Goal: Communication & Community: Answer question/provide support

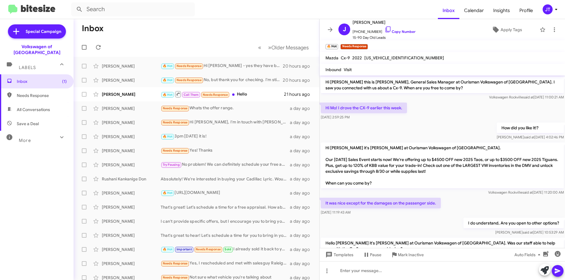
scroll to position [101, 0]
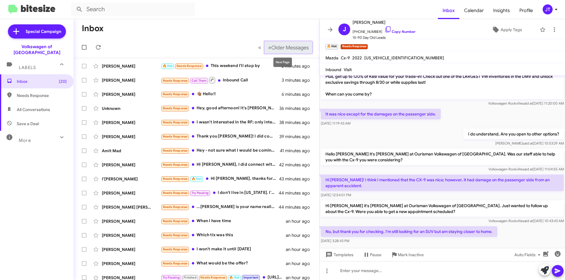
click at [280, 46] on span "Older Messages" at bounding box center [289, 47] width 37 height 6
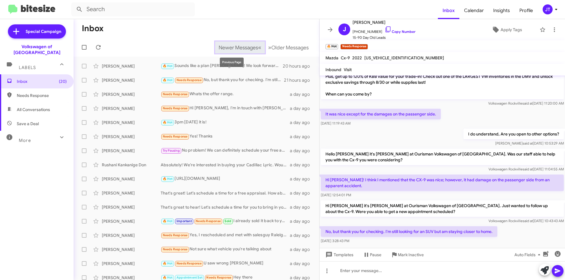
click at [229, 47] on span "Newer Messages" at bounding box center [238, 47] width 39 height 6
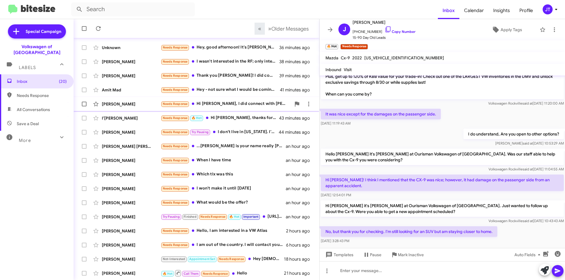
scroll to position [61, 0]
click at [252, 272] on div "🔥 Hot Call Them Needs Response Hello" at bounding box center [226, 273] width 130 height 7
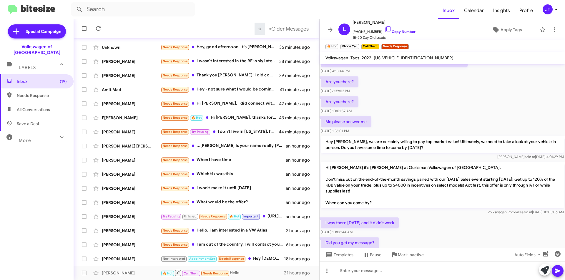
scroll to position [317, 0]
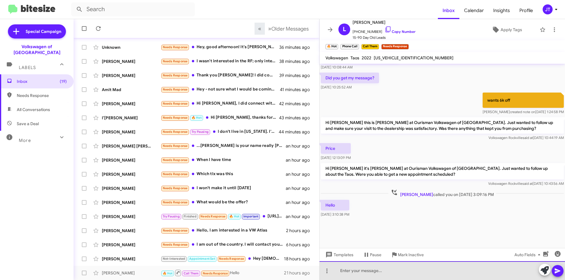
click at [351, 266] on div at bounding box center [442, 271] width 245 height 19
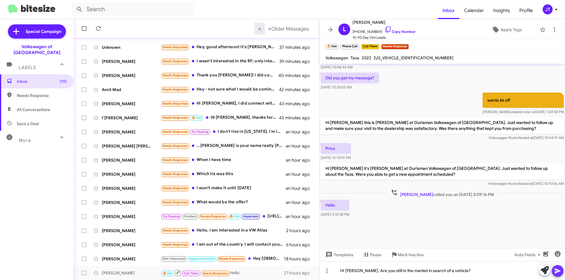
click at [559, 270] on icon at bounding box center [557, 271] width 7 height 7
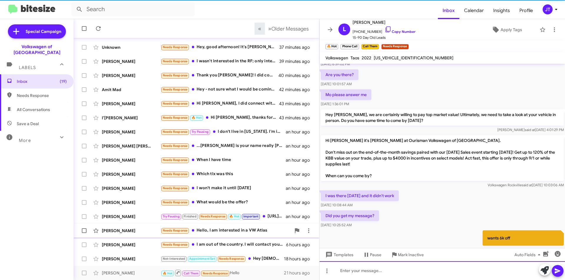
scroll to position [0, 0]
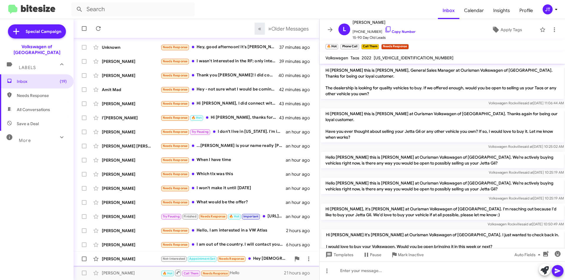
click at [260, 257] on div "Not-Interested Appointment Set Needs Response Hey ladies! This is my new addres…" at bounding box center [226, 259] width 130 height 7
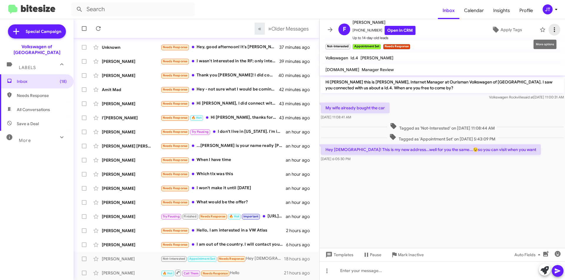
click at [551, 28] on icon at bounding box center [554, 29] width 7 height 7
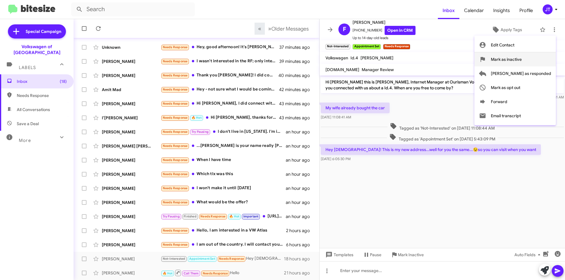
click at [522, 61] on span "Mark as inactive" at bounding box center [506, 59] width 31 height 14
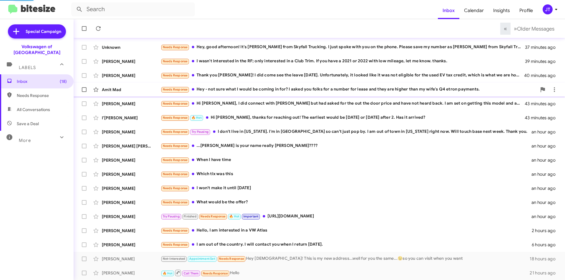
scroll to position [47, 0]
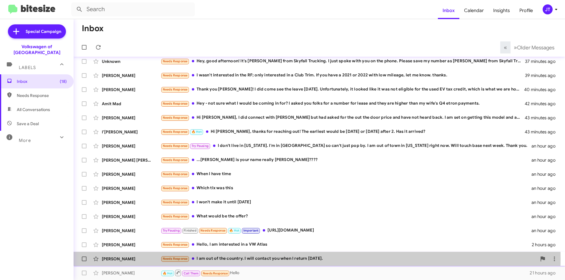
click at [279, 260] on div "Needs Response I am out of the country. I will contact you when I return on Tue…" at bounding box center [349, 259] width 376 height 7
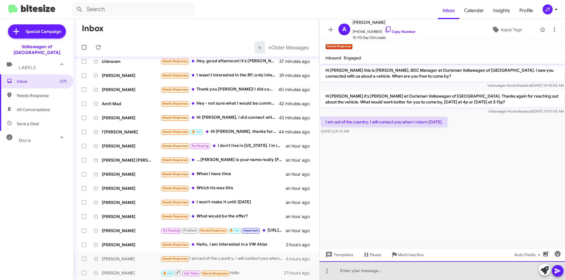
click at [358, 269] on div at bounding box center [442, 271] width 245 height 19
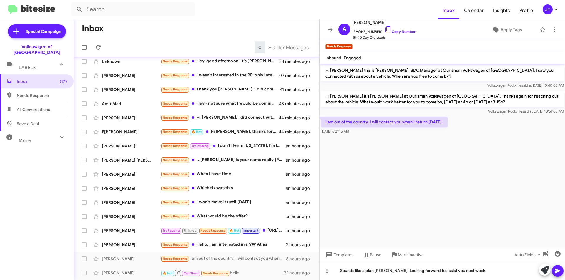
click at [558, 269] on icon at bounding box center [557, 271] width 7 height 7
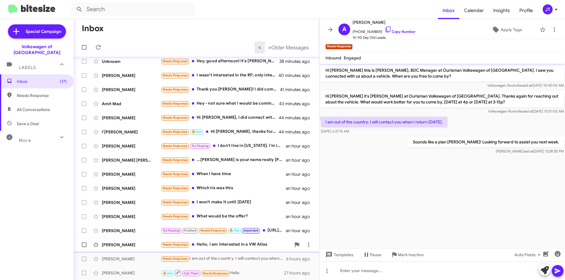
click at [233, 247] on div "Needs Response Hello, I am interested in a VW Atlas" at bounding box center [226, 245] width 130 height 7
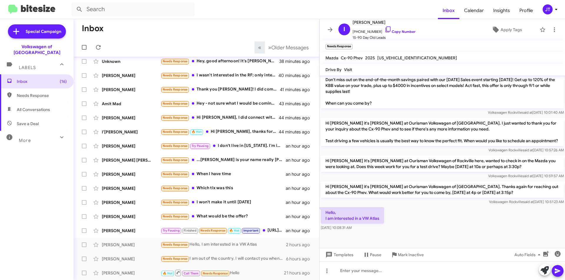
scroll to position [270, 0]
click at [355, 271] on div at bounding box center [442, 271] width 245 height 19
click at [561, 271] on button at bounding box center [558, 271] width 12 height 12
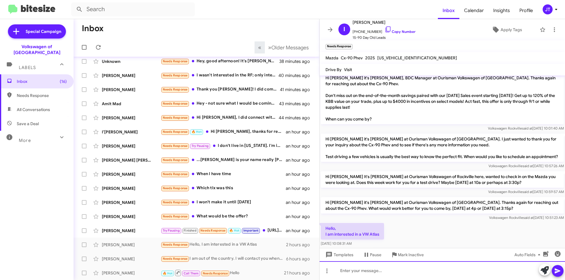
scroll to position [291, 0]
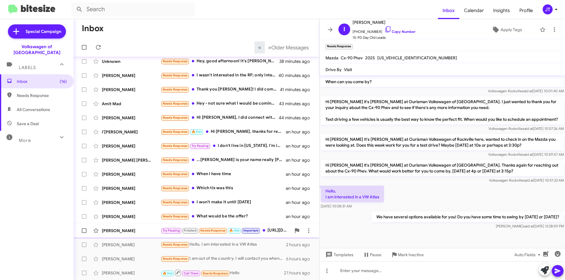
click at [134, 233] on div "Scott Hoyle" at bounding box center [131, 231] width 59 height 6
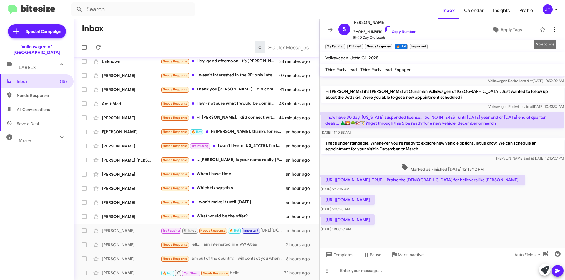
click at [551, 27] on icon at bounding box center [554, 29] width 7 height 7
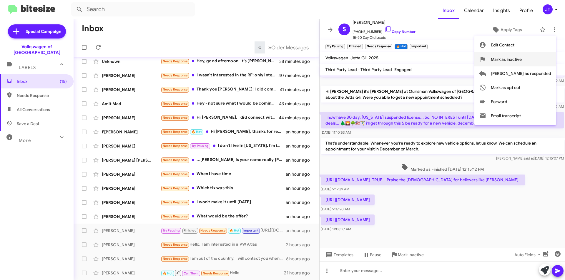
click at [522, 57] on span "Mark as inactive" at bounding box center [506, 59] width 31 height 14
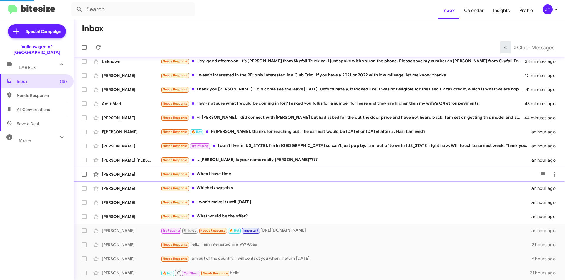
scroll to position [33, 0]
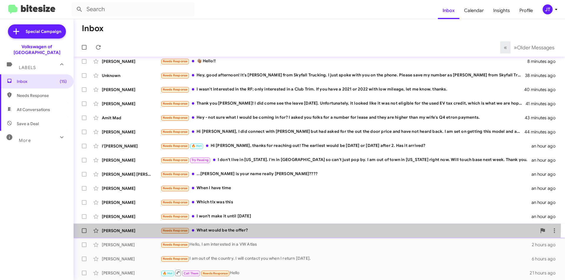
click at [257, 227] on div "Hiteshkumar Patil Needs Response What would be the offer? an hour ago" at bounding box center [319, 231] width 482 height 12
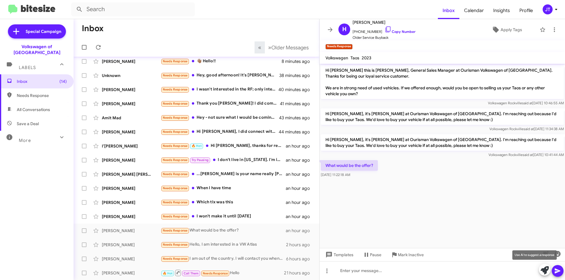
click at [539, 271] on button at bounding box center [545, 270] width 12 height 12
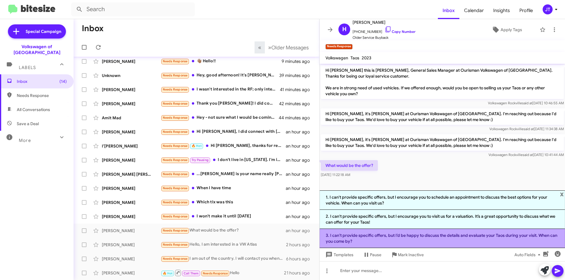
click at [398, 235] on li "3. I can’t provide specific offers, but I’d be happy to discuss the details and…" at bounding box center [442, 238] width 245 height 19
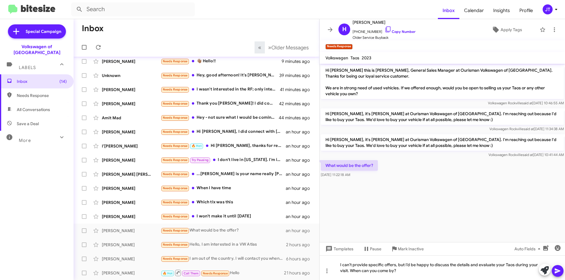
click at [557, 273] on icon at bounding box center [557, 271] width 7 height 7
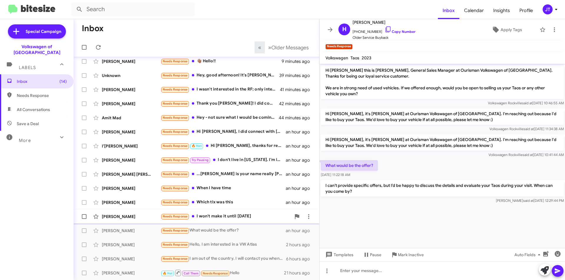
click at [226, 219] on div "Needs Response I won't make it until Sunday" at bounding box center [226, 216] width 130 height 7
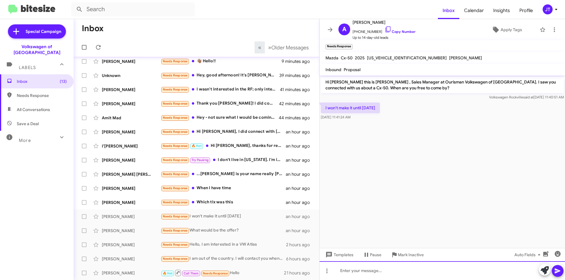
click at [373, 270] on div at bounding box center [442, 271] width 245 height 19
click at [559, 269] on icon at bounding box center [557, 271] width 7 height 7
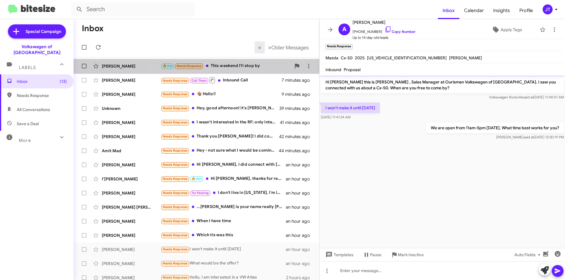
click at [236, 68] on div "🔥 Hot Needs Response This weekend I'll stop by" at bounding box center [226, 66] width 130 height 7
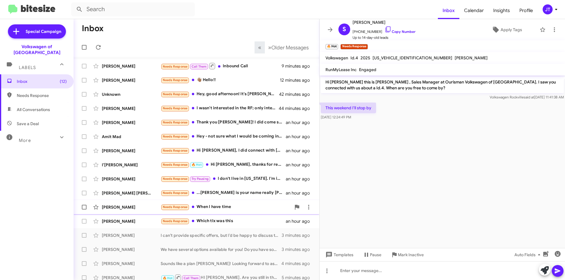
click at [239, 205] on div "Needs Response When I have time" at bounding box center [226, 207] width 130 height 7
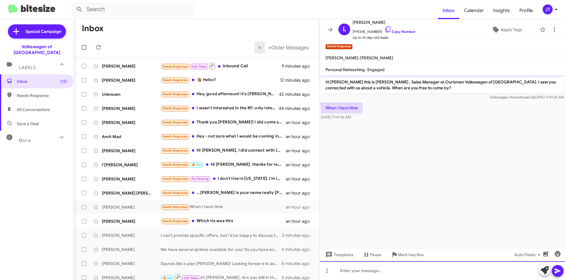
click at [375, 274] on div at bounding box center [442, 271] width 245 height 19
click at [557, 275] on span at bounding box center [557, 271] width 7 height 12
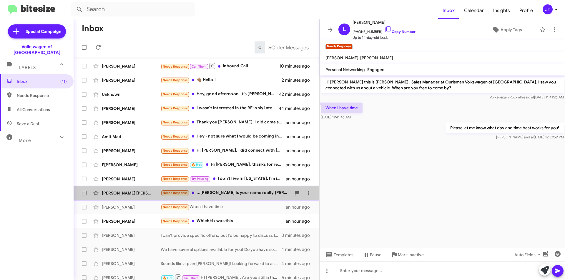
click at [250, 192] on div "Needs Response ...Asalam Walakuim is your name really Mohammad's Hassan????" at bounding box center [226, 193] width 130 height 7
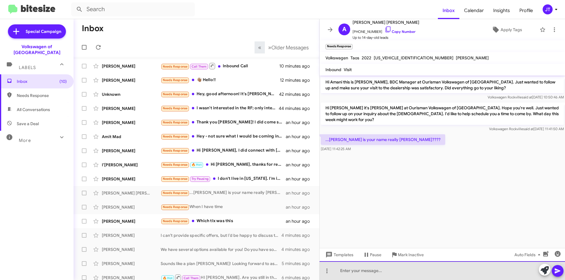
click at [365, 274] on div at bounding box center [442, 271] width 245 height 19
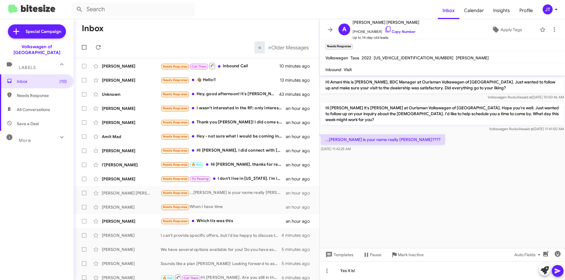
click at [558, 271] on icon at bounding box center [557, 271] width 7 height 7
click at [254, 177] on div "Needs Response Try Pausing I don't live in Maryland. I'm in Richmond so can't j…" at bounding box center [226, 179] width 130 height 7
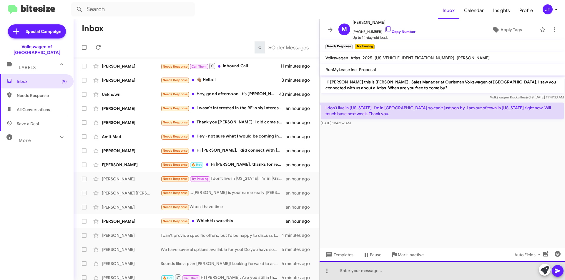
click at [379, 273] on div at bounding box center [442, 271] width 245 height 19
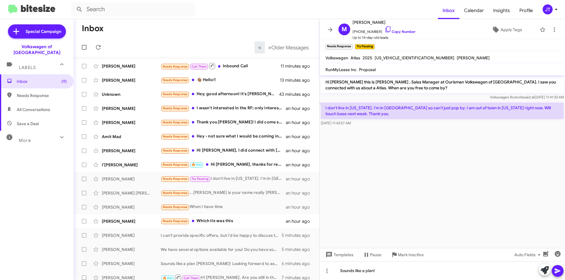
click at [555, 275] on span at bounding box center [557, 271] width 7 height 12
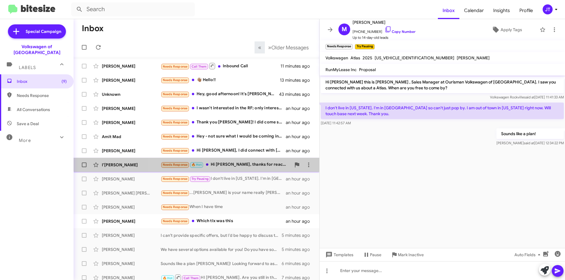
click at [247, 161] on div "I’Liah Meadows Needs Response 🔥 Hot Hi Mohamed, thanks for reaching out! The ea…" at bounding box center [196, 165] width 236 height 12
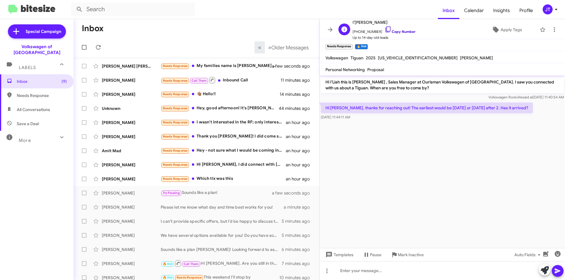
click at [399, 32] on link "Copy Number" at bounding box center [400, 31] width 31 height 4
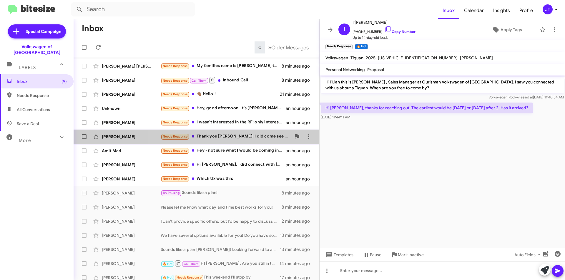
click at [261, 140] on div "Beth Navarrete Needs Response Thank you Muhammad! I did come see the leave on W…" at bounding box center [196, 137] width 236 height 12
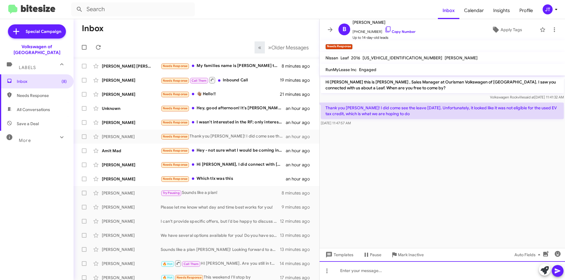
click at [389, 267] on div at bounding box center [442, 271] width 245 height 19
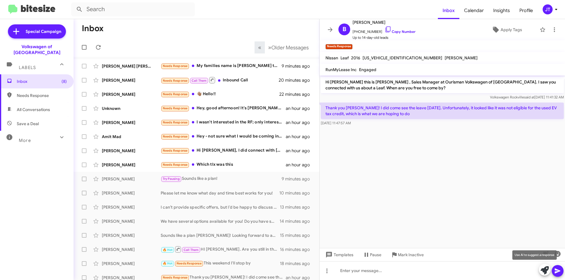
click at [540, 269] on button at bounding box center [545, 270] width 12 height 12
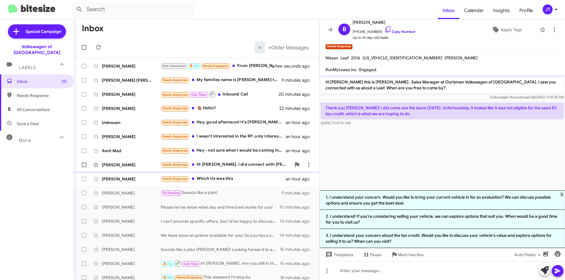
click at [244, 165] on div "Needs Response Hi Mohamed, I did connect with Sahin but had asked for the out t…" at bounding box center [226, 165] width 130 height 7
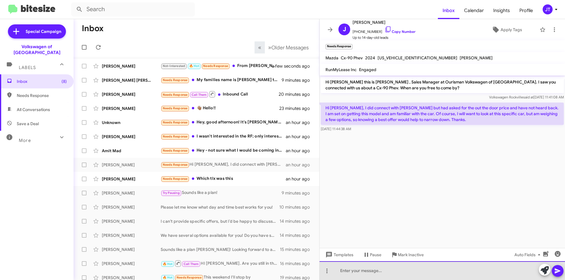
click at [391, 268] on div at bounding box center [442, 271] width 245 height 19
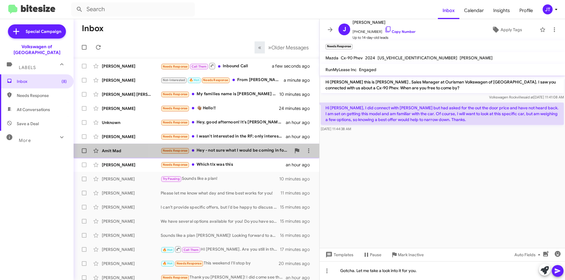
click at [243, 153] on div "Needs Response Hey - not sure what I would be coming in for? I asked you folks …" at bounding box center [226, 150] width 130 height 7
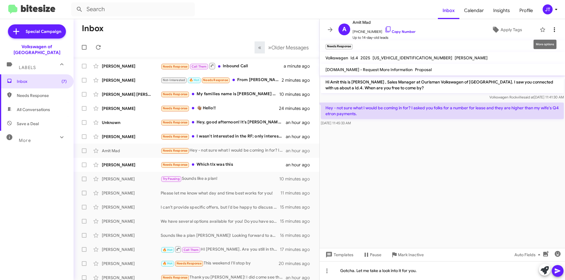
click at [551, 32] on icon at bounding box center [554, 29] width 7 height 7
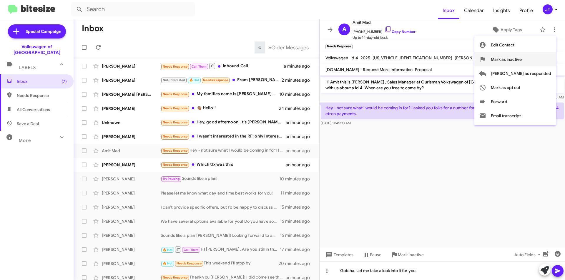
click at [522, 62] on span "Mark as inactive" at bounding box center [506, 59] width 31 height 14
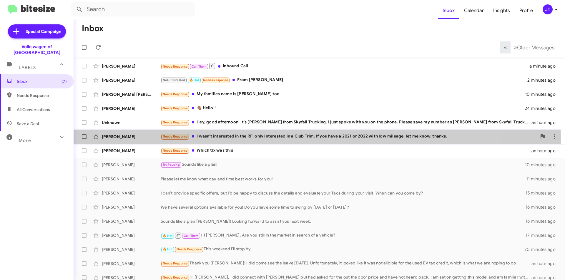
click at [307, 140] on div "Peter Zeidenberg Needs Response I wasn't interested in the RF; only interested …" at bounding box center [319, 137] width 482 height 12
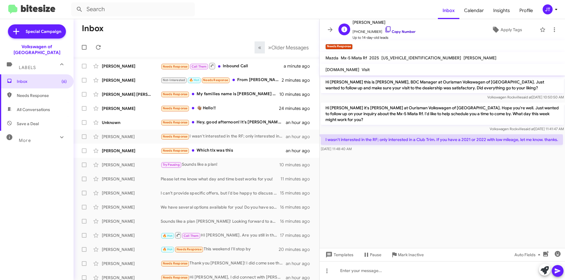
click at [401, 33] on link "Copy Number" at bounding box center [400, 31] width 31 height 4
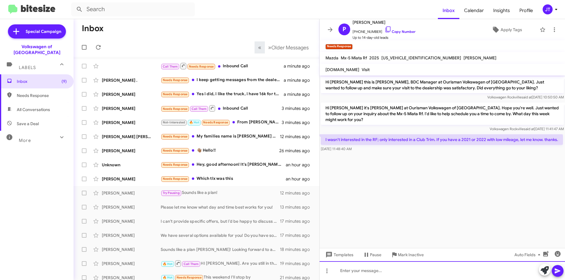
click at [355, 270] on div at bounding box center [442, 271] width 245 height 19
click at [558, 270] on icon at bounding box center [558, 271] width 6 height 5
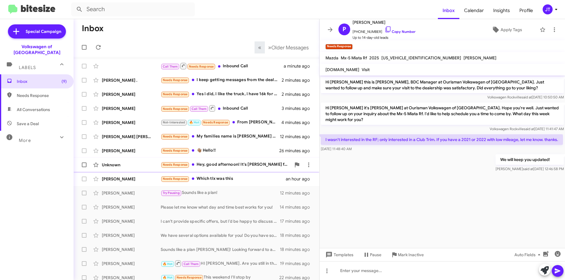
click at [252, 166] on div "Needs Response Hey, good afternoon! It's Jonathan from Skyfall Trucking. I just…" at bounding box center [226, 165] width 130 height 7
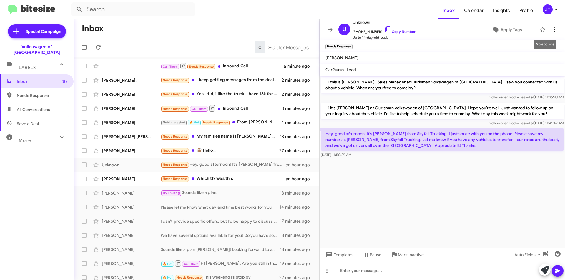
click at [552, 32] on icon at bounding box center [554, 29] width 7 height 7
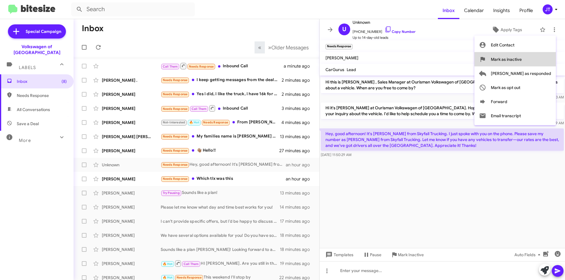
click at [522, 63] on span "Mark as inactive" at bounding box center [506, 59] width 31 height 14
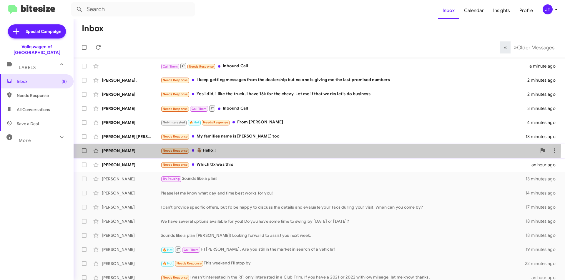
click at [295, 147] on div "Melvin Still Needs Response 👋🏾 Hello!! 27 minutes ago" at bounding box center [319, 151] width 482 height 12
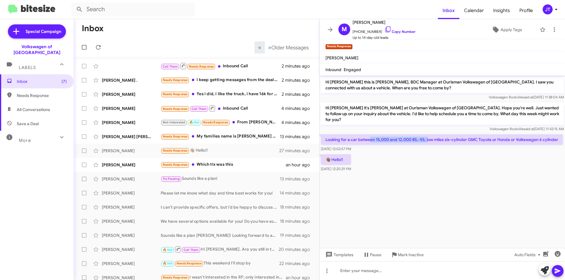
drag, startPoint x: 371, startPoint y: 133, endPoint x: 439, endPoint y: 133, distance: 67.7
click at [429, 134] on p "Looking for a car between 15,000 and 12,000 85,-55, low miles six-cylinder GMC …" at bounding box center [442, 139] width 242 height 11
click at [443, 134] on p "Looking for a car between 15,000 and 12,000 85,-55, low miles six-cylinder GMC …" at bounding box center [442, 139] width 242 height 11
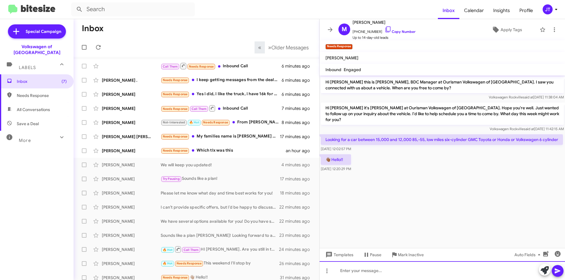
click at [361, 276] on div at bounding box center [442, 271] width 245 height 19
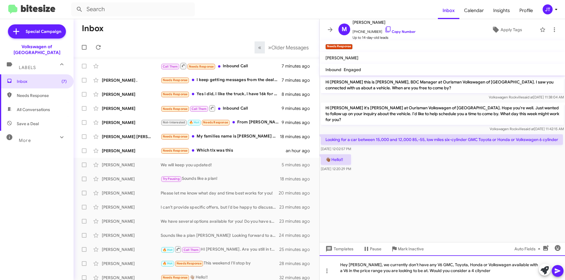
click at [461, 270] on div "Hey Melvin, we currently don't have any V6 GMC, Toyota, Honda or Volkswagen ava…" at bounding box center [442, 268] width 245 height 25
click at [560, 271] on icon at bounding box center [558, 271] width 6 height 5
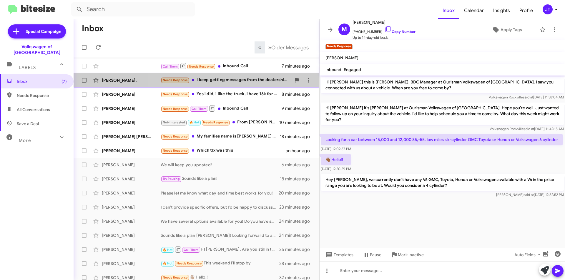
click at [243, 82] on div "Needs Response I keep getting messages from the dealership but no one is giving…" at bounding box center [226, 80] width 130 height 7
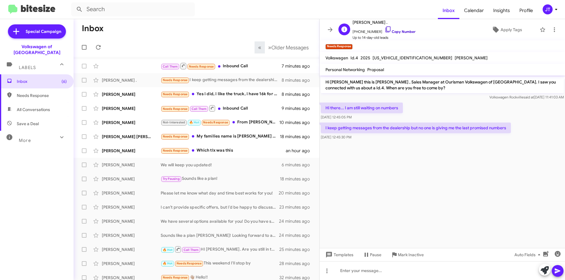
click at [403, 32] on link "Copy Number" at bounding box center [400, 31] width 31 height 4
click at [384, 270] on div at bounding box center [442, 271] width 245 height 19
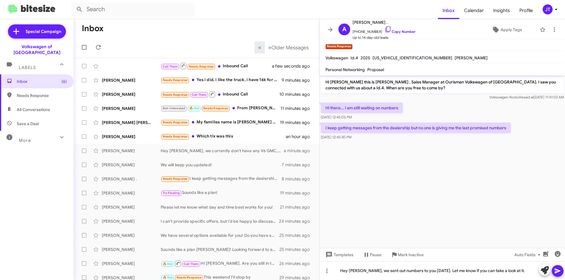
click at [558, 271] on icon at bounding box center [558, 271] width 6 height 5
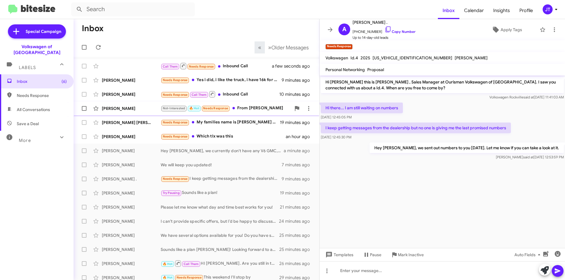
click at [258, 110] on div "Not-Interested 🔥 Hot Needs Response From Lindsay" at bounding box center [226, 108] width 130 height 7
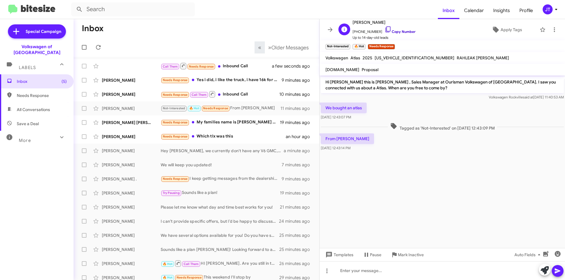
click at [402, 32] on link "Copy Number" at bounding box center [400, 31] width 31 height 4
click at [501, 32] on span "Apply Tags" at bounding box center [511, 29] width 21 height 11
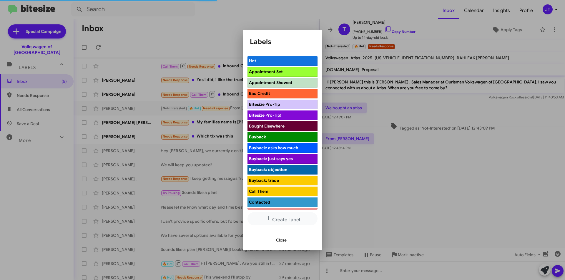
click at [273, 125] on span "Bought Elsewhere" at bounding box center [267, 126] width 36 height 5
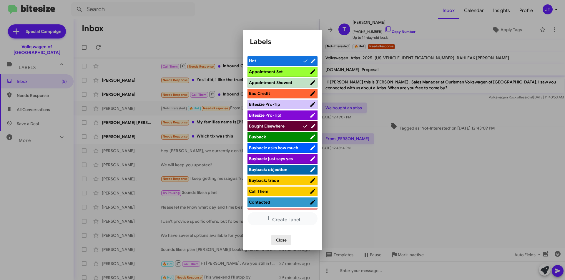
click at [286, 244] on span "Close" at bounding box center [281, 240] width 11 height 11
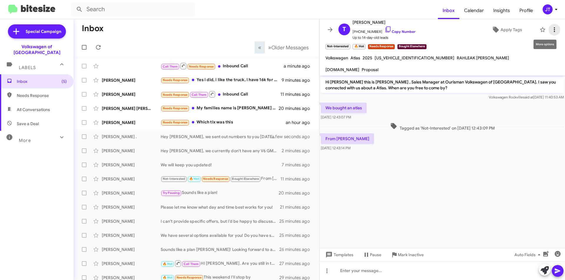
click at [553, 31] on icon at bounding box center [554, 29] width 7 height 7
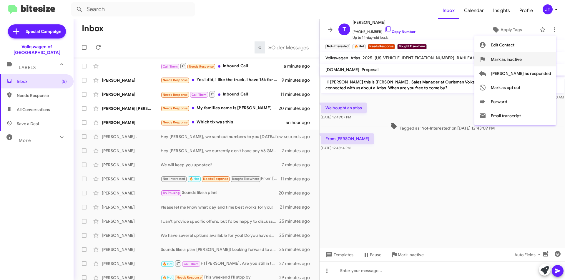
click at [522, 58] on span "Mark as inactive" at bounding box center [506, 59] width 31 height 14
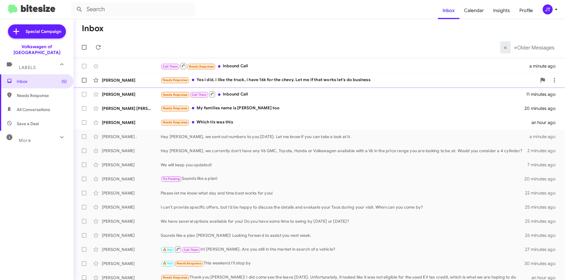
click at [255, 82] on div "Needs Response Yes i did, i like the truck, i have 16k for the chevy. Let me if…" at bounding box center [349, 80] width 376 height 7
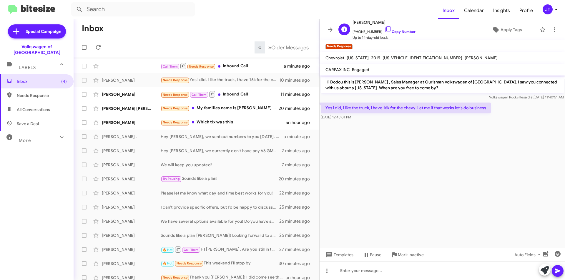
click at [406, 34] on span "+15025339454 Copy Number" at bounding box center [384, 30] width 63 height 9
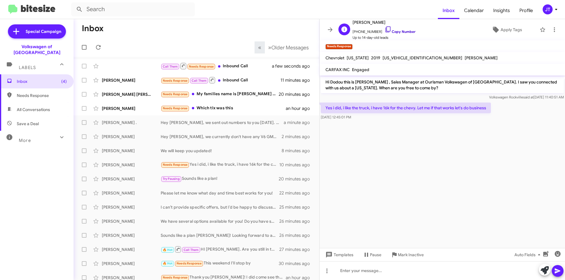
click at [399, 30] on link "Copy Number" at bounding box center [400, 31] width 31 height 4
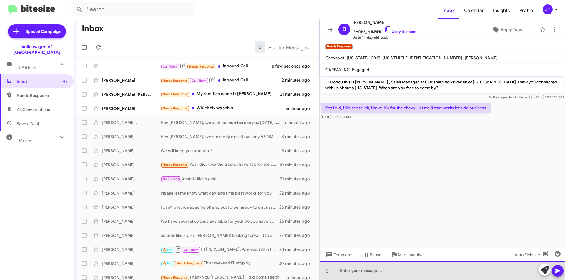
click at [361, 273] on div at bounding box center [442, 271] width 245 height 19
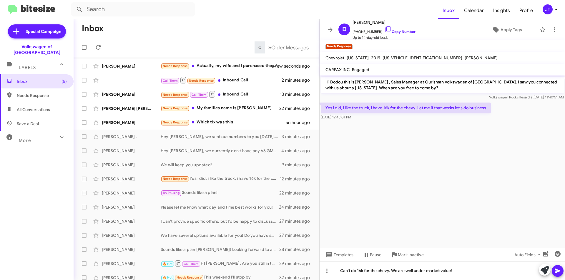
click at [561, 269] on icon at bounding box center [557, 271] width 7 height 7
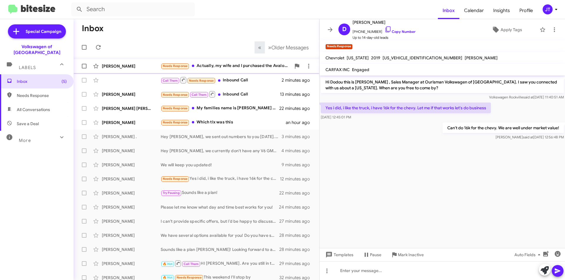
click at [223, 64] on div "Needs Response Actually, my wife and I purchased the Avalon on Tuesday." at bounding box center [226, 66] width 130 height 7
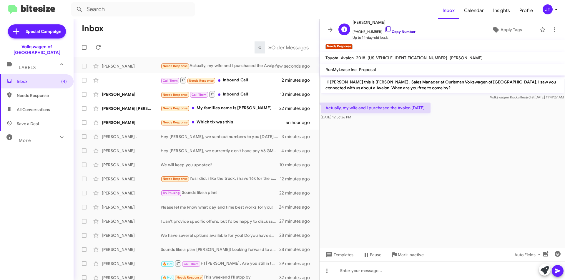
click at [403, 30] on link "Copy Number" at bounding box center [400, 31] width 31 height 4
click at [545, 268] on icon at bounding box center [545, 271] width 8 height 8
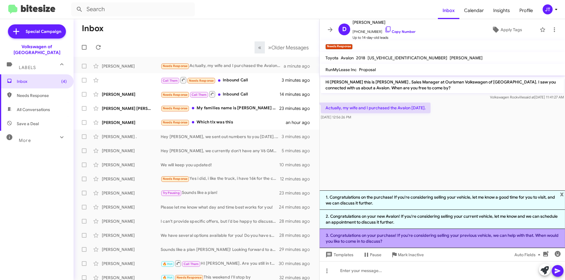
click at [443, 235] on li "3. Congratulations on your purchase! If you're considering selling your previou…" at bounding box center [442, 238] width 245 height 19
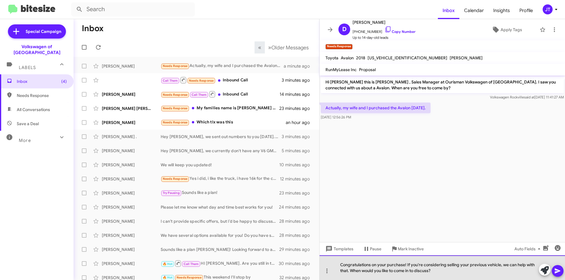
drag, startPoint x: 433, startPoint y: 272, endPoint x: 406, endPoint y: 264, distance: 28.3
click at [406, 264] on div "Congratulations on your purchase! If you're considering selling your previous v…" at bounding box center [442, 268] width 245 height 25
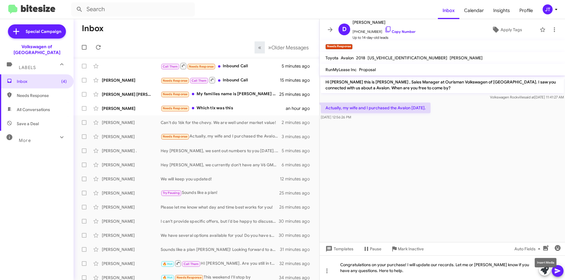
click at [560, 271] on mat-tooltip-component "Insert Media" at bounding box center [546, 263] width 30 height 18
click at [561, 271] on icon at bounding box center [557, 271] width 7 height 7
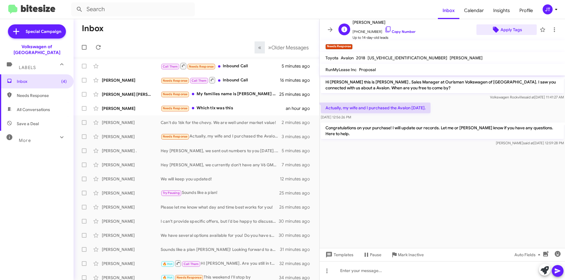
click at [505, 28] on span "Apply Tags" at bounding box center [511, 29] width 21 height 11
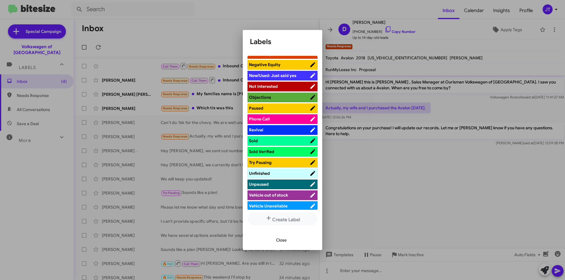
scroll to position [216, 0]
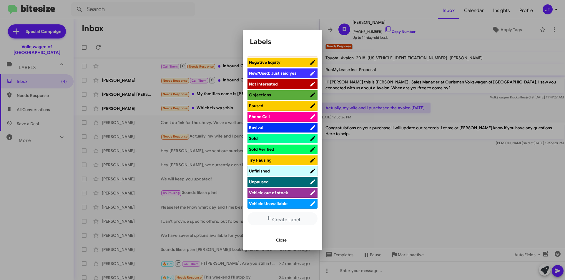
click at [256, 139] on span "Sold" at bounding box center [253, 138] width 9 height 5
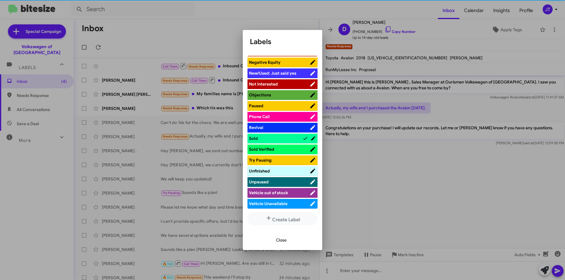
click at [377, 201] on div at bounding box center [282, 140] width 565 height 280
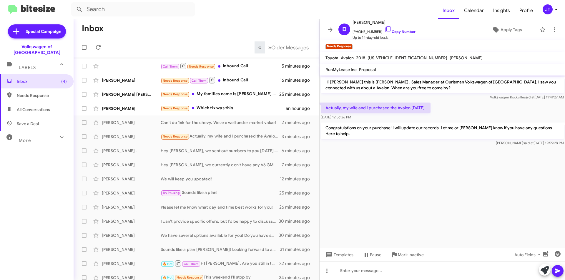
click at [551, 9] on div "JT" at bounding box center [548, 9] width 10 height 10
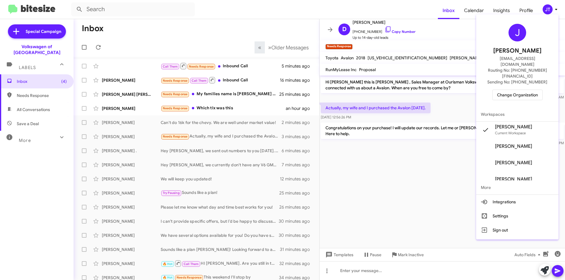
click at [518, 90] on span "Change Organization" at bounding box center [517, 95] width 41 height 10
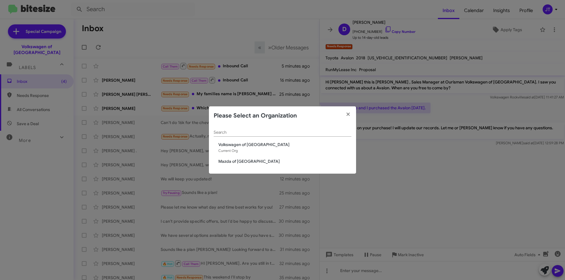
click at [244, 160] on span "Mazda of Rockville" at bounding box center [284, 162] width 133 height 6
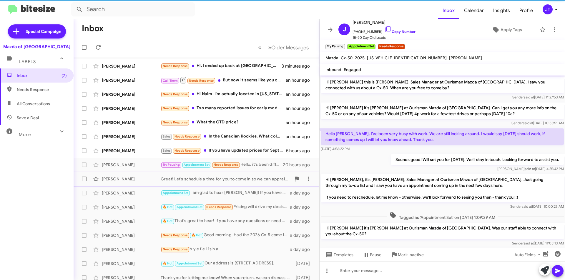
scroll to position [158, 0]
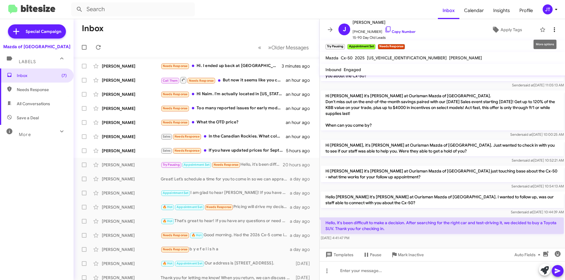
click at [552, 28] on icon at bounding box center [554, 29] width 7 height 7
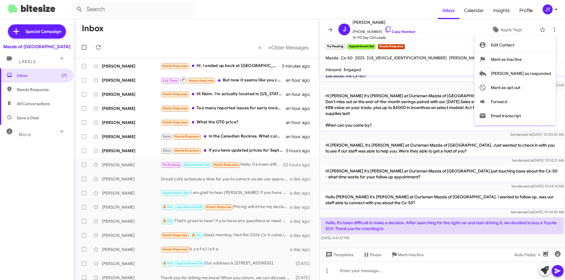
click at [422, 165] on div at bounding box center [282, 140] width 565 height 280
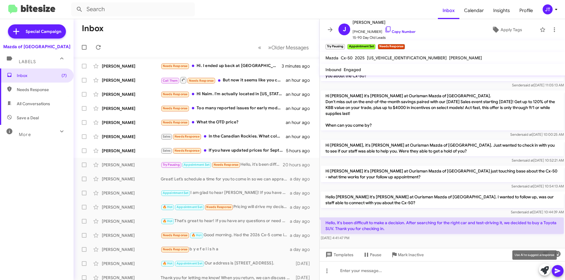
click at [542, 270] on icon at bounding box center [545, 271] width 8 height 8
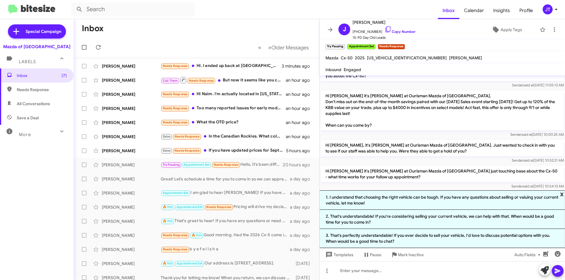
click at [561, 193] on span "x" at bounding box center [562, 194] width 4 height 7
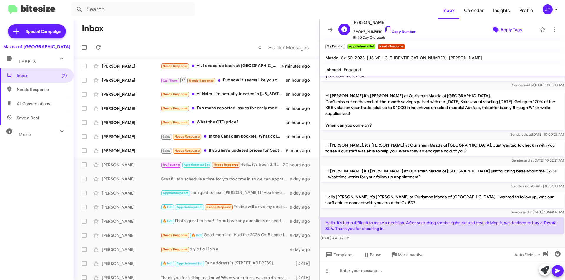
click at [494, 29] on icon at bounding box center [496, 30] width 6 height 6
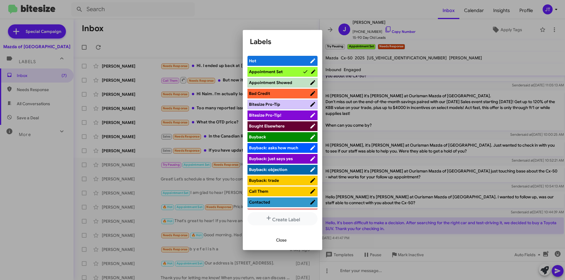
click at [259, 127] on span "Bought Elsewhere" at bounding box center [267, 126] width 36 height 5
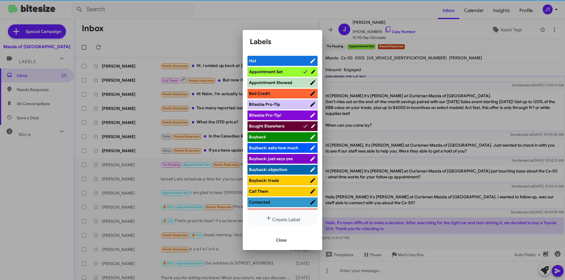
click at [433, 162] on div at bounding box center [282, 140] width 565 height 280
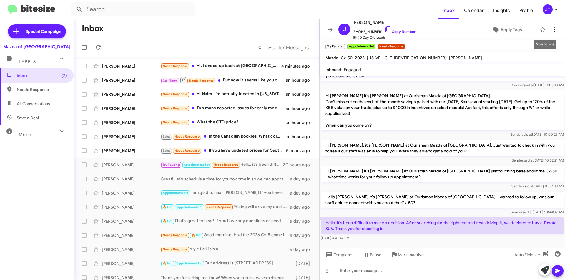
click at [551, 31] on icon at bounding box center [554, 29] width 7 height 7
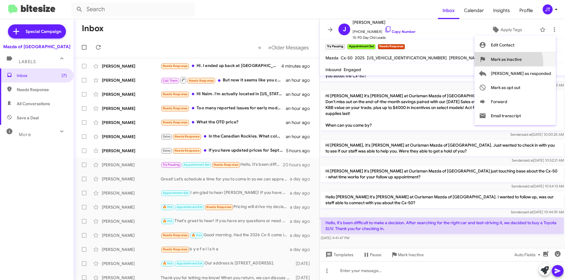
click at [522, 62] on span "Mark as inactive" at bounding box center [506, 59] width 31 height 14
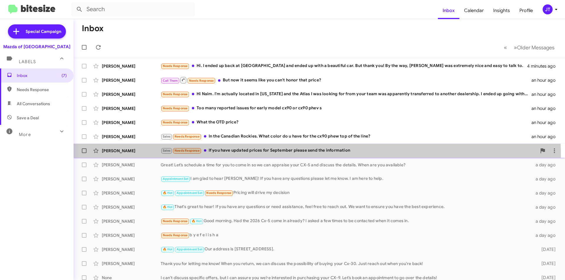
click at [293, 156] on div "Mike Nokovich Sales Needs Response If you have updated prices for September ple…" at bounding box center [319, 151] width 482 height 12
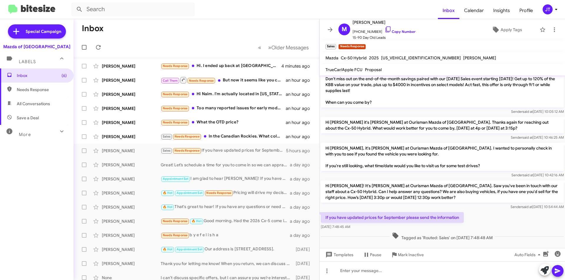
scroll to position [51, 0]
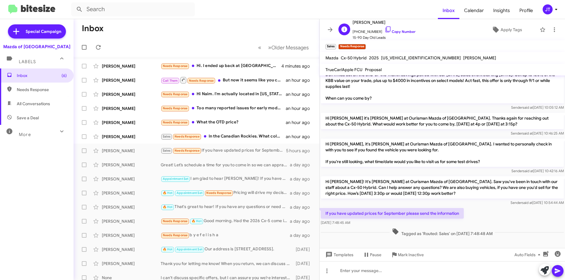
click at [401, 34] on span "+15403261312 Copy Number" at bounding box center [384, 30] width 63 height 9
click at [404, 31] on link "Copy Number" at bounding box center [400, 31] width 31 height 4
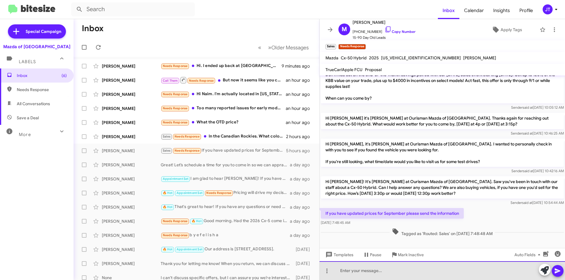
click at [352, 270] on div at bounding box center [442, 271] width 245 height 19
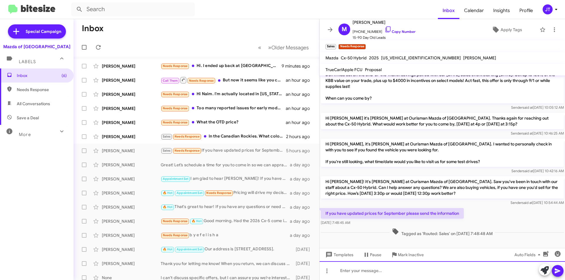
click at [360, 274] on div at bounding box center [442, 271] width 245 height 19
click at [558, 272] on icon at bounding box center [558, 271] width 6 height 5
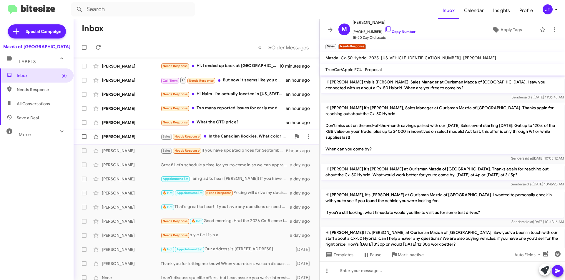
click at [236, 138] on div "Sales Needs Response In the Canadian Rockies. What color do u have for the cx90…" at bounding box center [226, 136] width 130 height 7
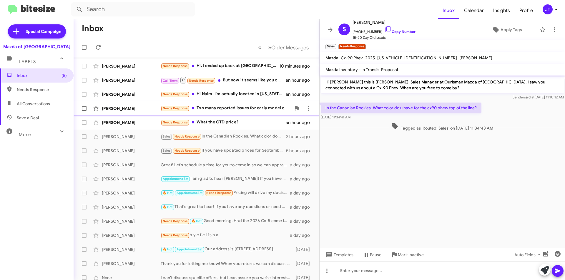
click at [236, 112] on div "Needs Response Too many reported issues for early model cx90 or cx90 phev s" at bounding box center [226, 108] width 130 height 7
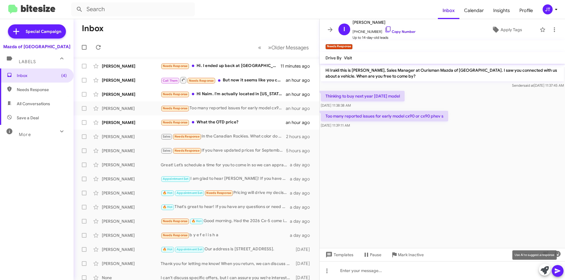
click at [540, 270] on button at bounding box center [545, 270] width 12 height 12
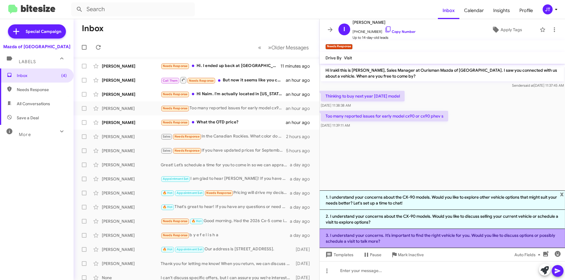
click at [448, 233] on li "3. I understand your concerns. It’s important to find the right vehicle for you…" at bounding box center [442, 238] width 245 height 19
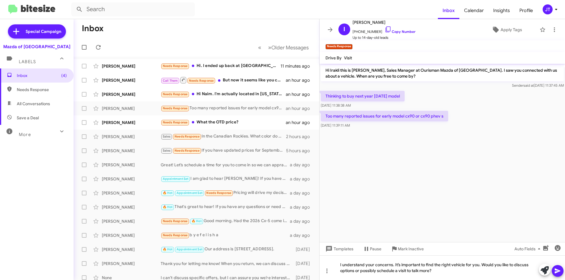
click at [558, 274] on icon at bounding box center [557, 271] width 7 height 7
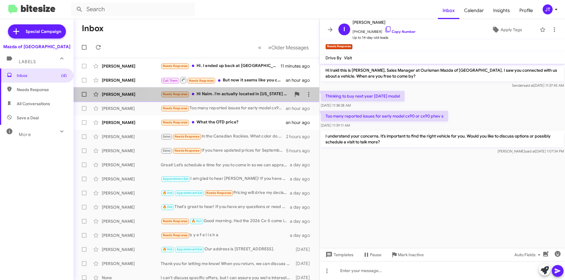
click at [249, 100] on span "Siroda Davillier Needs Response Hi Naim. I'm actually located in Ohio and the A…" at bounding box center [197, 94] width 246 height 14
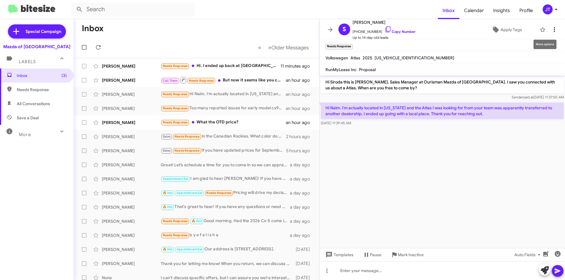
click at [551, 29] on icon at bounding box center [554, 29] width 7 height 7
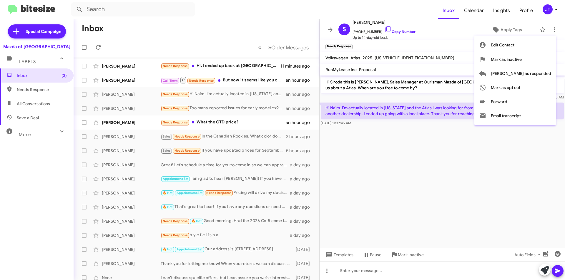
click at [442, 43] on div at bounding box center [282, 140] width 565 height 280
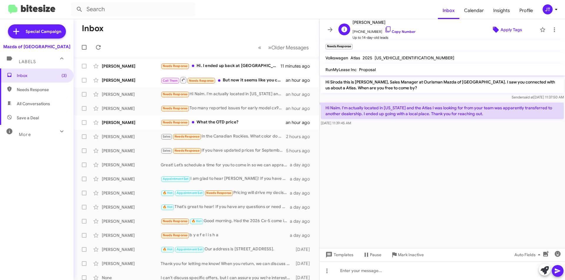
click at [501, 33] on span "Apply Tags" at bounding box center [511, 29] width 21 height 11
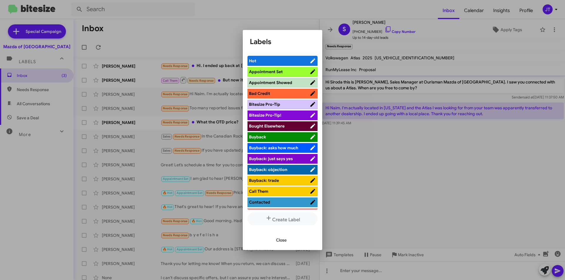
click at [271, 125] on span "Bought Elsewhere" at bounding box center [267, 126] width 36 height 5
click at [280, 240] on span "Close" at bounding box center [281, 240] width 11 height 11
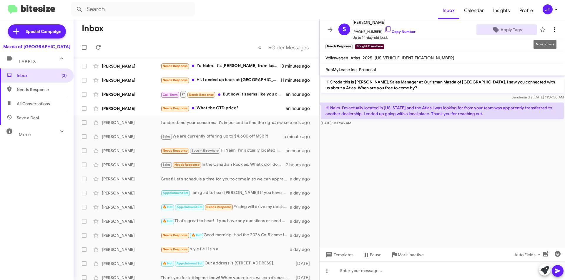
click at [551, 27] on icon at bounding box center [554, 29] width 7 height 7
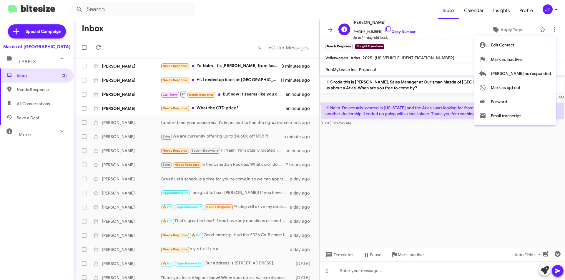
click at [419, 28] on div at bounding box center [282, 140] width 565 height 280
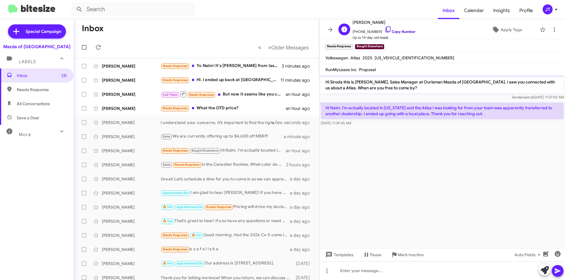
click at [403, 33] on link "Copy Number" at bounding box center [400, 31] width 31 height 4
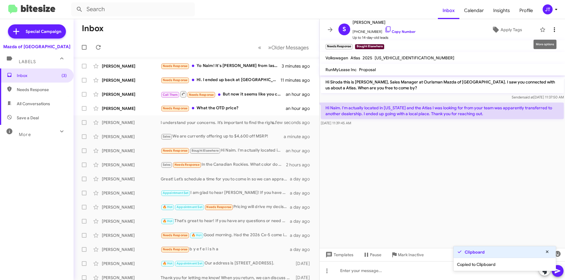
click at [551, 33] on icon at bounding box center [554, 29] width 7 height 7
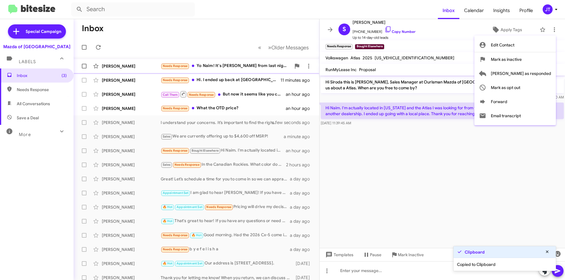
click at [520, 61] on span "Mark as inactive" at bounding box center [506, 59] width 31 height 14
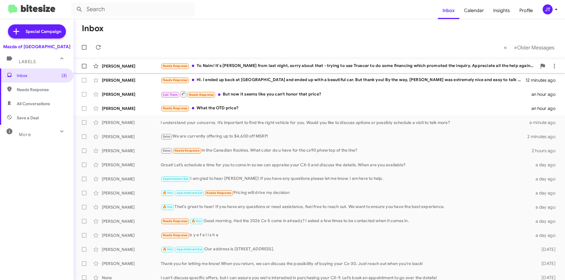
click at [238, 66] on div "Needs Response Yo Naim! It's Alan from last night, sorry about that - trying to…" at bounding box center [349, 66] width 376 height 7
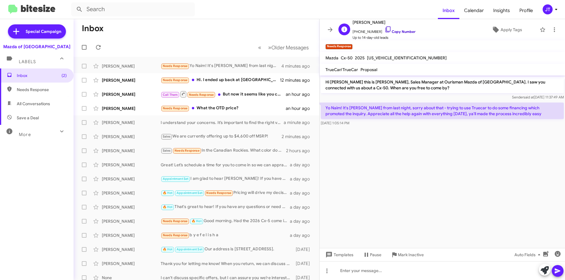
click at [402, 32] on link "Copy Number" at bounding box center [400, 31] width 31 height 4
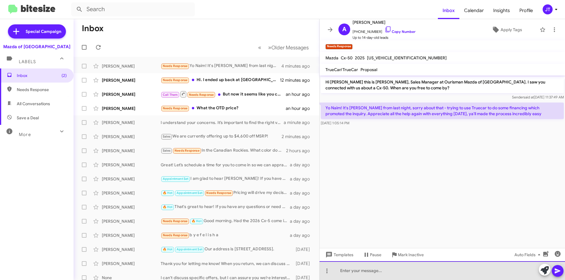
click at [381, 270] on div at bounding box center [442, 271] width 245 height 19
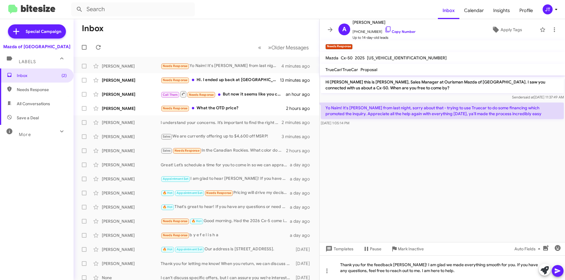
click at [558, 272] on icon at bounding box center [558, 271] width 6 height 5
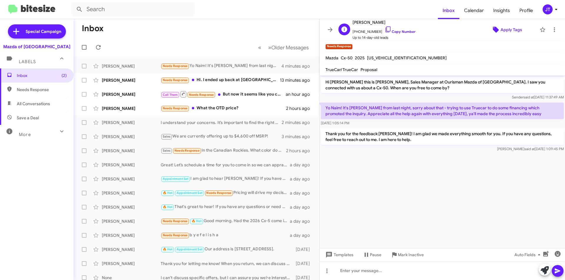
click at [511, 31] on span "Apply Tags" at bounding box center [511, 29] width 21 height 11
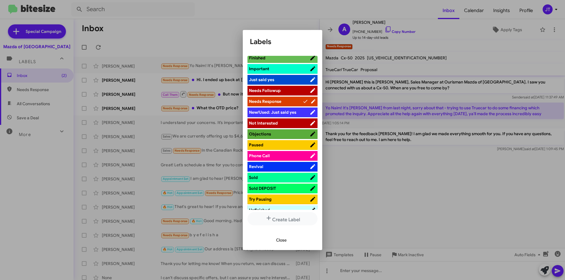
scroll to position [177, 0]
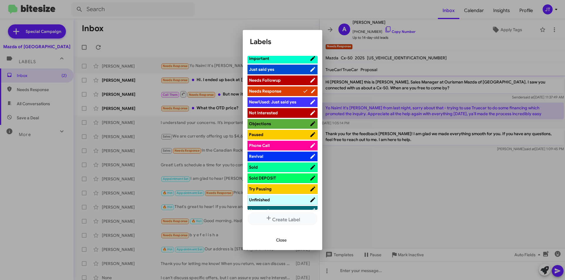
click at [263, 166] on span "Sold" at bounding box center [279, 168] width 61 height 6
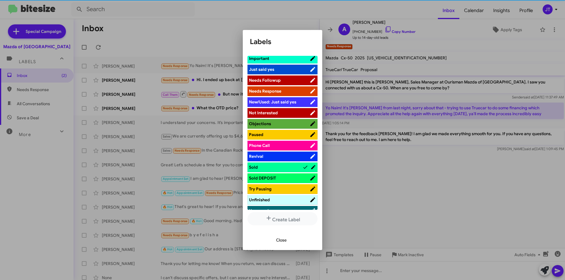
click at [420, 183] on div at bounding box center [282, 140] width 565 height 280
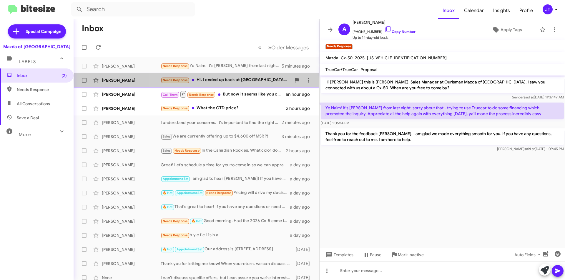
click at [250, 80] on div "Needs Response Hi. I ended up back at Toyota and ended up with a beautiful car.…" at bounding box center [226, 80] width 130 height 7
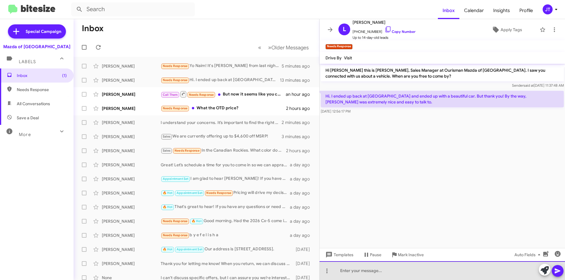
click at [377, 272] on div at bounding box center [442, 271] width 245 height 19
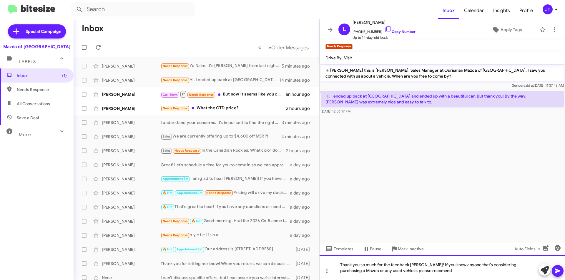
click at [414, 272] on div "Thank you so much for the feedback Lisandra! If you know anyone that's consider…" at bounding box center [442, 268] width 245 height 25
click at [560, 271] on icon at bounding box center [558, 271] width 6 height 5
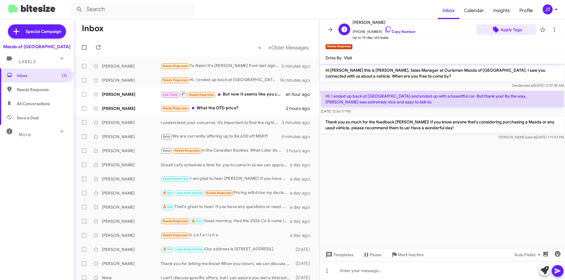
click at [501, 31] on span "Apply Tags" at bounding box center [511, 29] width 21 height 11
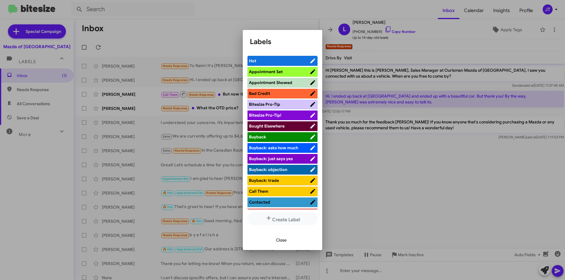
click at [273, 124] on span "Bought Elsewhere" at bounding box center [267, 126] width 36 height 5
click at [418, 164] on div at bounding box center [282, 140] width 565 height 280
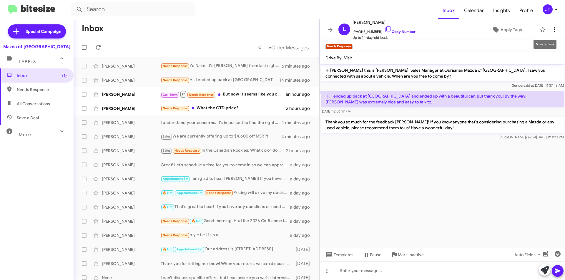
click at [551, 27] on icon at bounding box center [554, 29] width 7 height 7
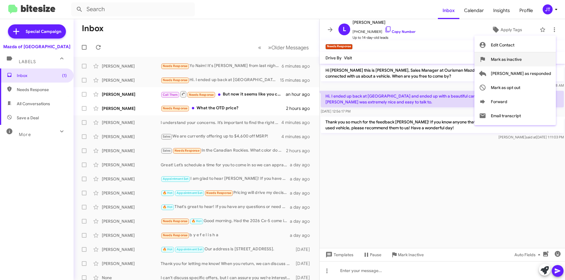
click at [522, 61] on span "Mark as inactive" at bounding box center [506, 59] width 31 height 14
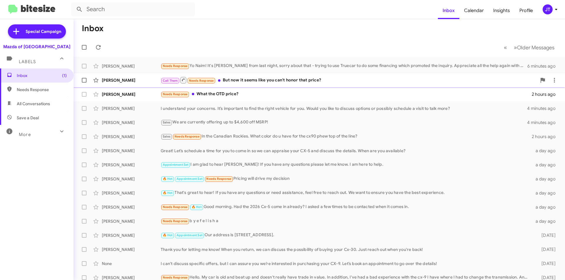
click at [302, 81] on div "Call Them Needs Response But now it seems like you can't honor that price?" at bounding box center [349, 80] width 376 height 7
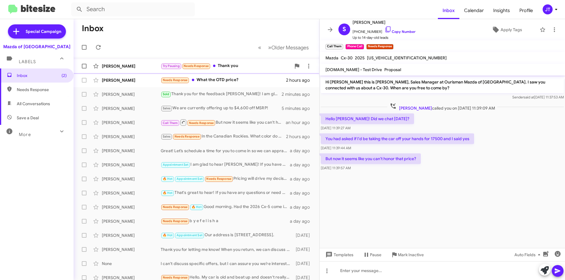
click at [237, 68] on div "Try Pausing Needs Response Thank you" at bounding box center [226, 66] width 130 height 7
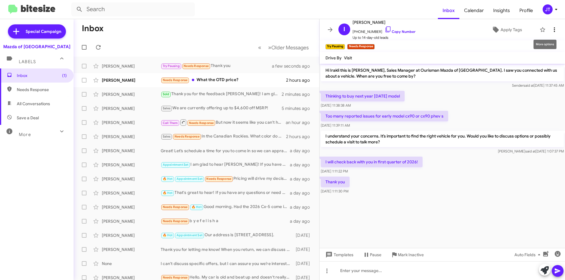
click at [552, 28] on icon at bounding box center [554, 29] width 7 height 7
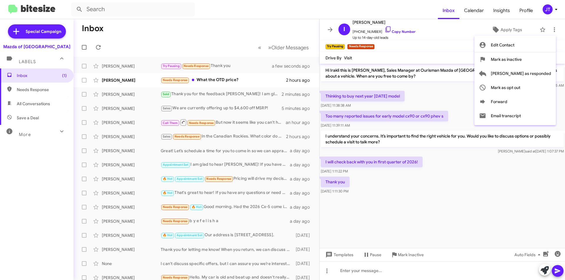
click at [435, 39] on div at bounding box center [282, 140] width 565 height 280
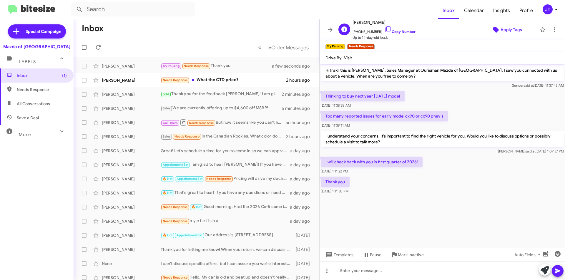
click at [501, 33] on span "Apply Tags" at bounding box center [511, 29] width 21 height 11
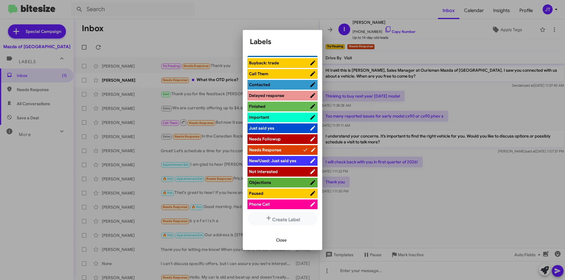
scroll to position [147, 0]
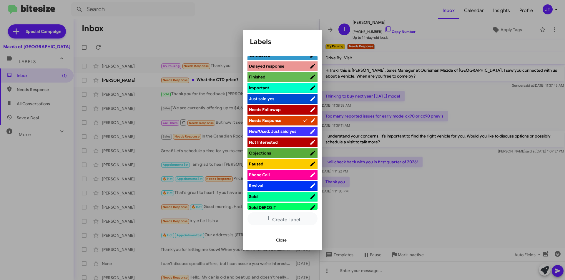
click at [263, 164] on span "Paused" at bounding box center [256, 164] width 14 height 5
click at [471, 173] on div at bounding box center [282, 140] width 565 height 280
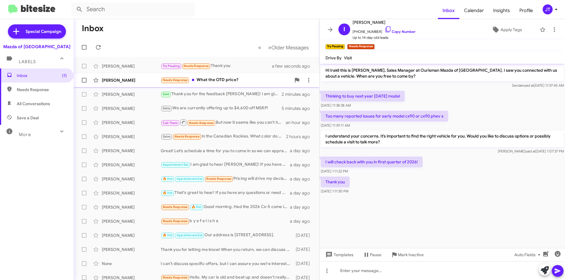
click at [231, 81] on div "Needs Response What the OTD price?" at bounding box center [226, 80] width 130 height 7
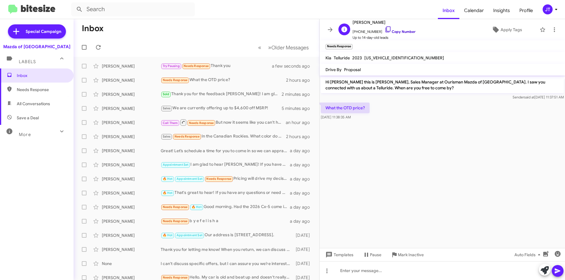
click at [403, 33] on link "Copy Number" at bounding box center [400, 31] width 31 height 4
click at [356, 278] on div at bounding box center [442, 271] width 245 height 19
click at [559, 268] on icon at bounding box center [557, 271] width 7 height 7
click at [557, 7] on icon at bounding box center [556, 9] width 7 height 7
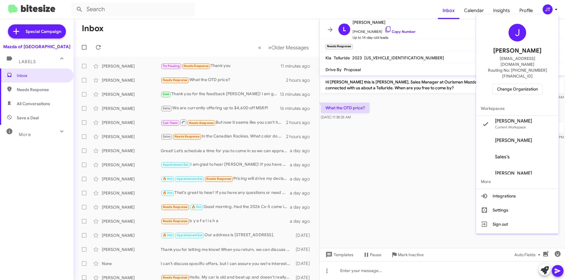
click at [532, 84] on span "Change Organization" at bounding box center [517, 89] width 41 height 10
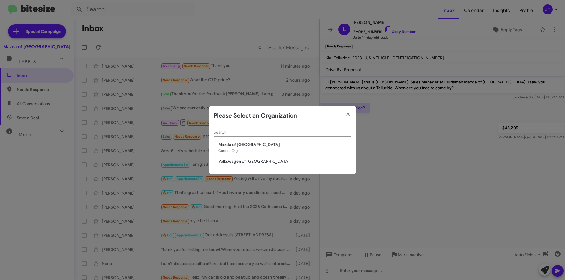
click at [247, 163] on span "Volkswagen of [GEOGRAPHIC_DATA]" at bounding box center [284, 162] width 133 height 6
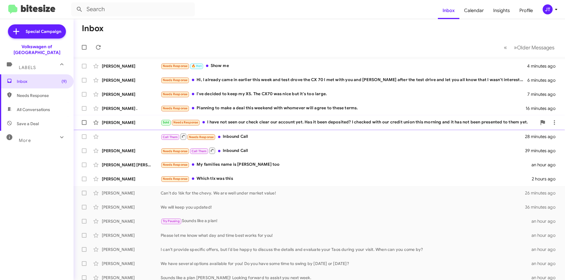
click at [299, 125] on div "Sold Needs Response I have not seen our check clear our account yet. Has it bee…" at bounding box center [349, 122] width 376 height 7
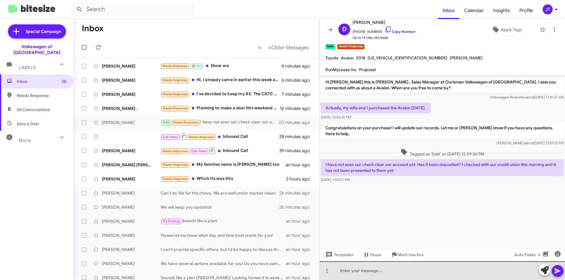
click at [352, 273] on div at bounding box center [442, 271] width 245 height 19
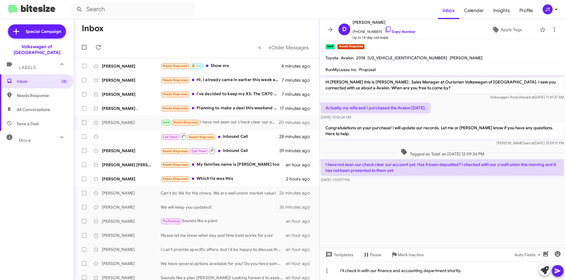
click at [562, 273] on button at bounding box center [558, 271] width 12 height 12
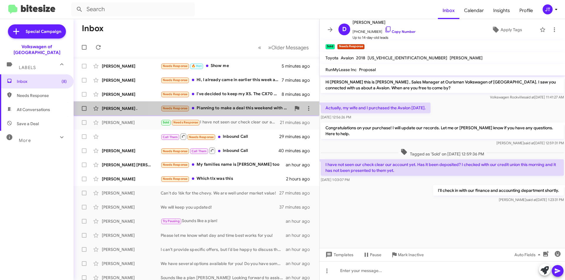
click at [241, 112] on div "Adnan . Needs Response Planning to make a deal this weekend with whomever will …" at bounding box center [196, 109] width 236 height 12
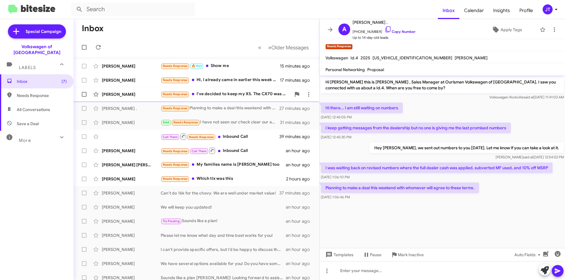
click at [225, 92] on div "Needs Response I've decided to keep my X5. The CX70 was nice but it's too large." at bounding box center [226, 94] width 130 height 7
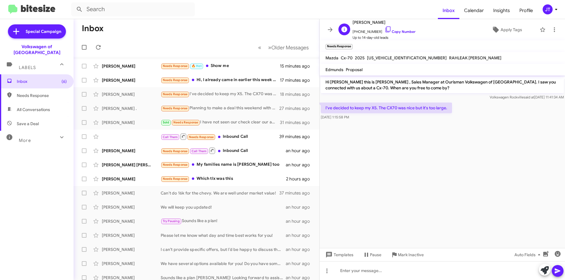
click at [403, 29] on span "+12403130554 Copy Number" at bounding box center [384, 30] width 63 height 9
click at [407, 31] on link "Copy Number" at bounding box center [400, 31] width 31 height 4
click at [553, 29] on icon at bounding box center [554, 29] width 7 height 7
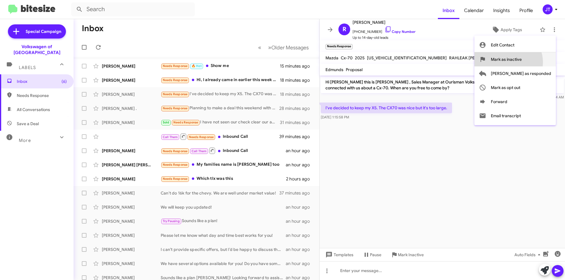
click at [522, 62] on span "Mark as inactive" at bounding box center [506, 59] width 31 height 14
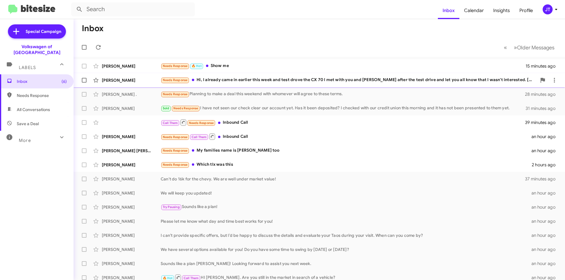
click at [277, 77] on div "Needs Response Hi, I already came in earlier this week and test drove the CX 70…" at bounding box center [349, 80] width 376 height 7
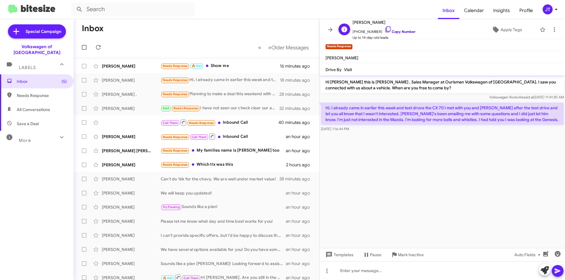
click at [389, 31] on link "Copy Number" at bounding box center [400, 31] width 31 height 4
click at [551, 30] on icon at bounding box center [554, 29] width 7 height 7
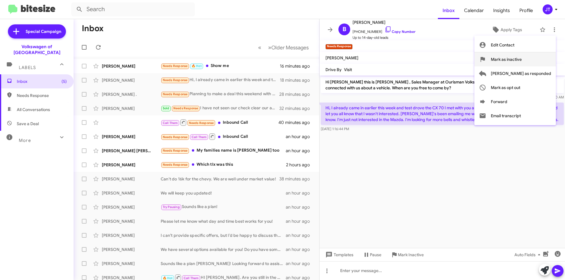
click at [522, 63] on span "Mark as inactive" at bounding box center [506, 59] width 31 height 14
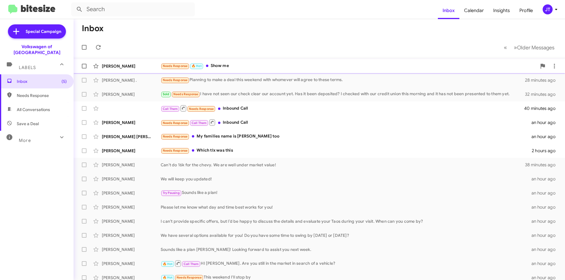
click at [267, 67] on div "Needs Response 🔥 Hot Show me" at bounding box center [349, 66] width 376 height 7
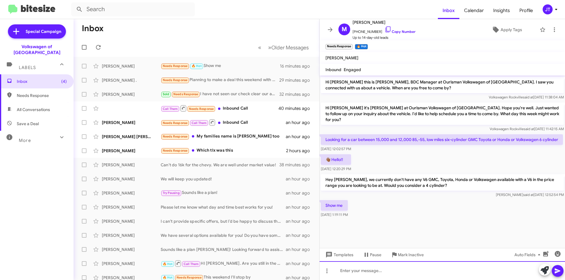
click at [391, 273] on div at bounding box center [442, 271] width 245 height 19
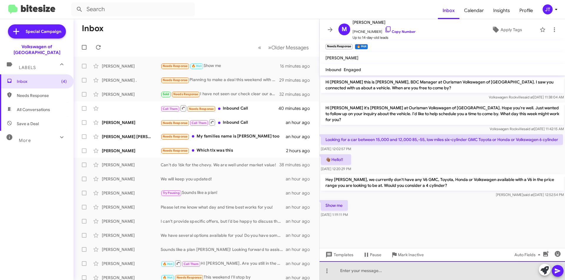
paste div
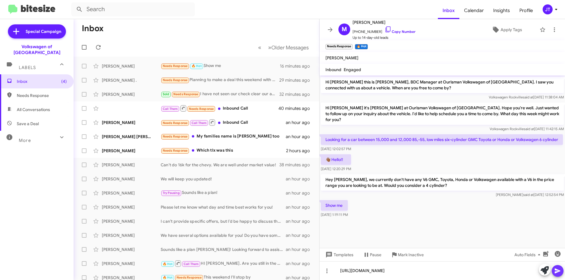
click at [554, 270] on button at bounding box center [558, 271] width 12 height 12
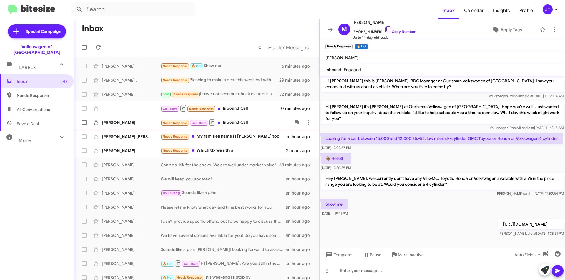
click at [250, 117] on div "Leul Makonnen Needs Response Call Them Inbound Call an hour ago" at bounding box center [196, 123] width 236 height 12
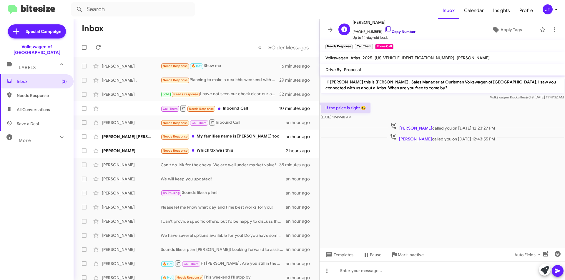
click at [397, 31] on link "Copy Number" at bounding box center [400, 31] width 31 height 4
click at [554, 13] on icon at bounding box center [556, 9] width 7 height 7
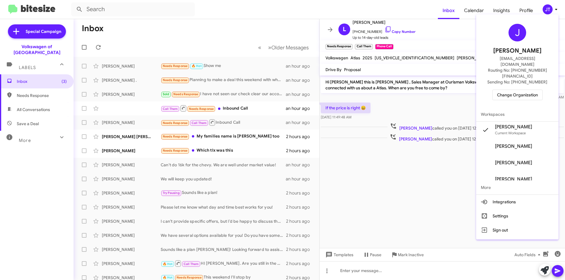
click at [526, 90] on span "Change Organization" at bounding box center [517, 95] width 41 height 10
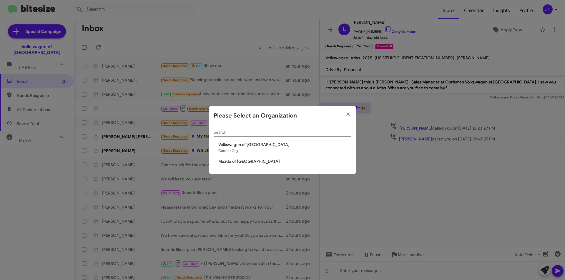
click at [232, 159] on span "Mazda of Rockville" at bounding box center [284, 162] width 133 height 6
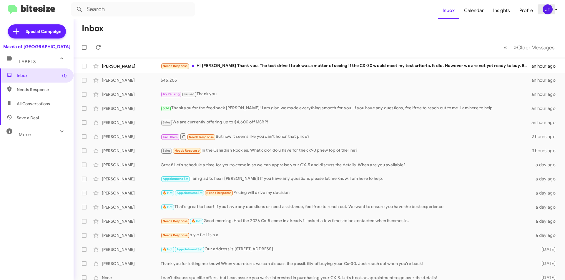
click at [559, 10] on icon at bounding box center [556, 9] width 7 height 7
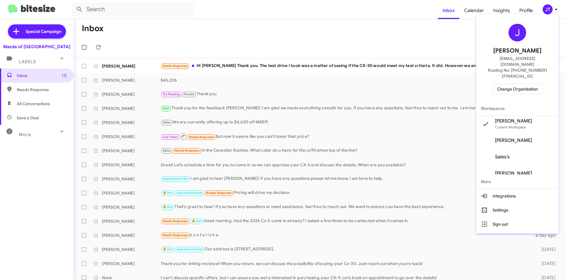
click at [529, 84] on span "Change Organization" at bounding box center [517, 89] width 41 height 10
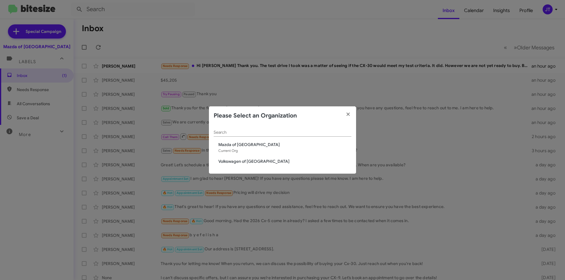
click at [248, 164] on span "Volkswagen of [GEOGRAPHIC_DATA]" at bounding box center [284, 162] width 133 height 6
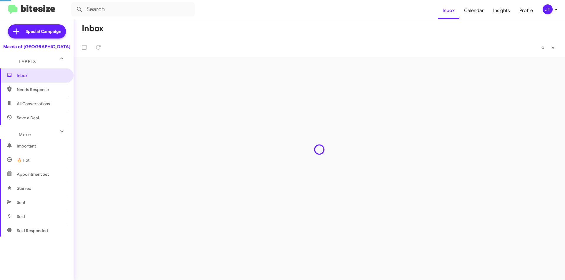
click at [265, 163] on div "Inbox « Previous » Next" at bounding box center [319, 149] width 491 height 261
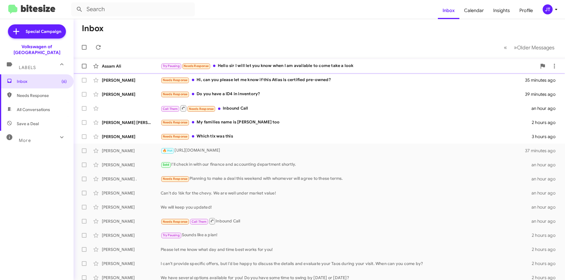
click at [277, 62] on div "Assam [PERSON_NAME] Try Pausing Needs Response Hello sir I will let you know wh…" at bounding box center [319, 66] width 482 height 12
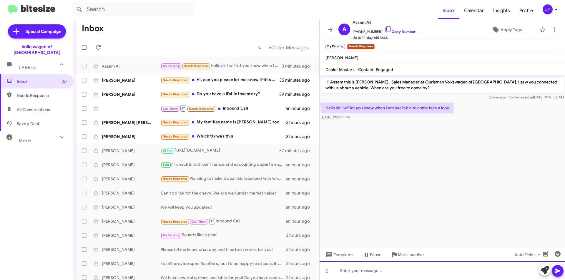
click at [363, 272] on div at bounding box center [442, 271] width 245 height 19
click at [556, 272] on icon at bounding box center [557, 271] width 7 height 7
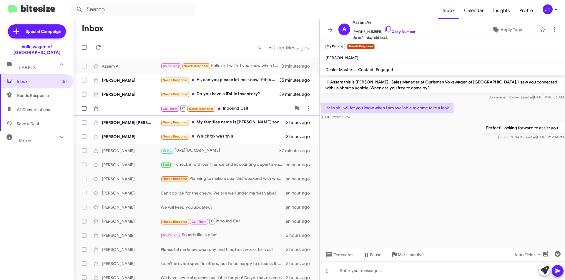
click at [124, 110] on div "Call Them Needs Response Inbound Call an hour ago" at bounding box center [196, 109] width 236 height 12
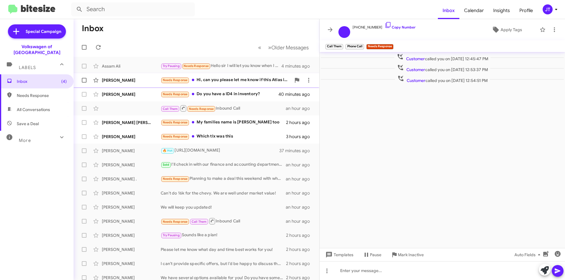
click at [138, 82] on div "[PERSON_NAME]" at bounding box center [131, 80] width 59 height 6
